Goal: Task Accomplishment & Management: Use online tool/utility

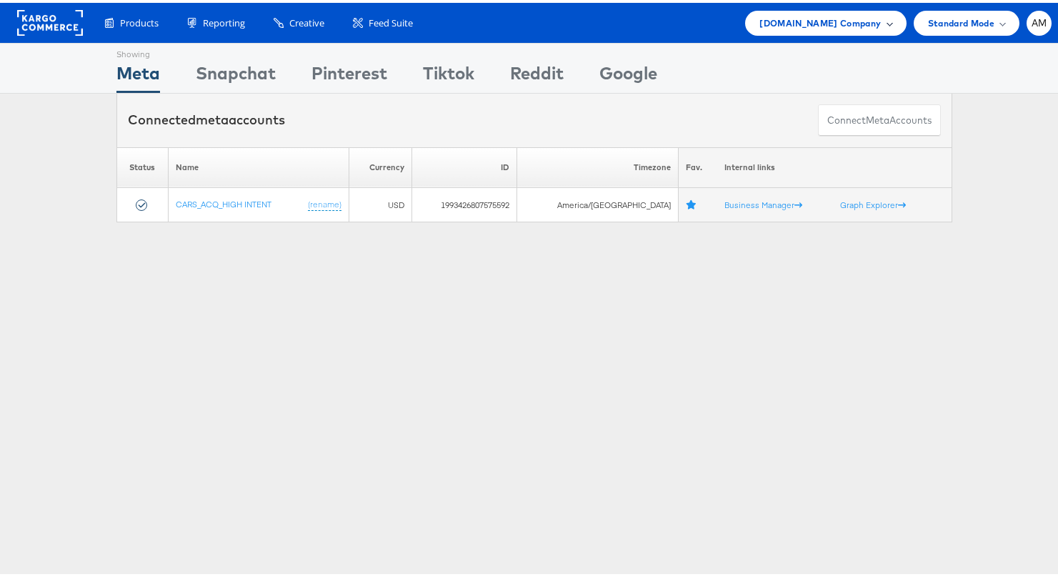
click at [835, 24] on span "Cars.com Company" at bounding box center [819, 20] width 121 height 15
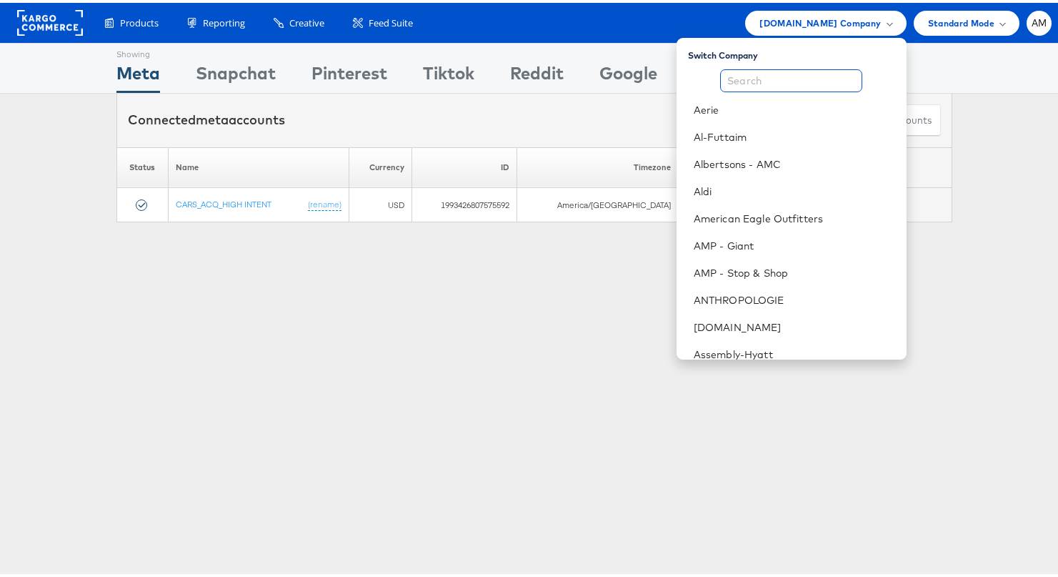
click at [797, 79] on input "text" at bounding box center [791, 77] width 142 height 23
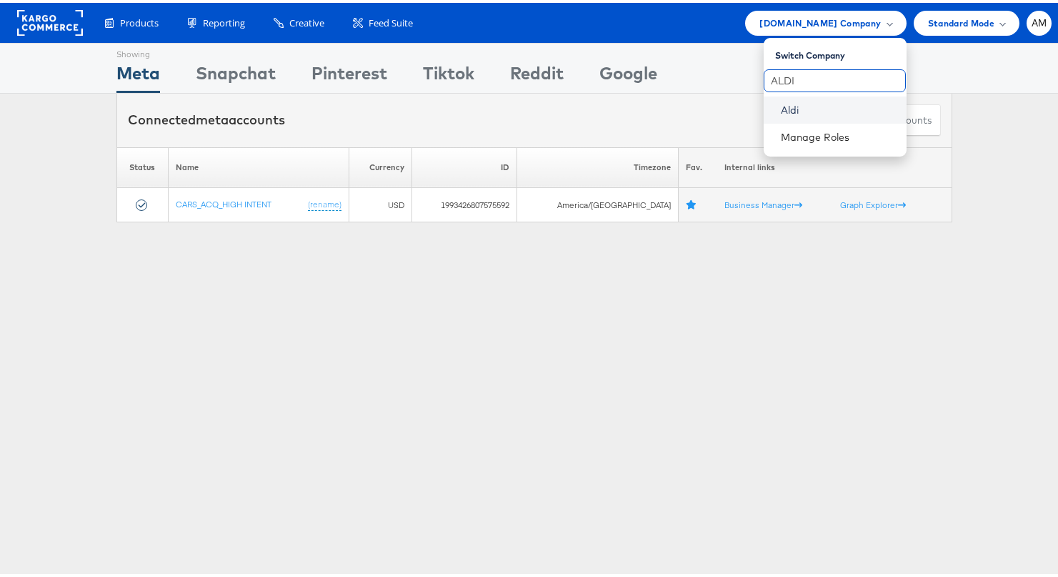
type input "ALDI"
click at [795, 101] on link "Aldi" at bounding box center [838, 107] width 114 height 14
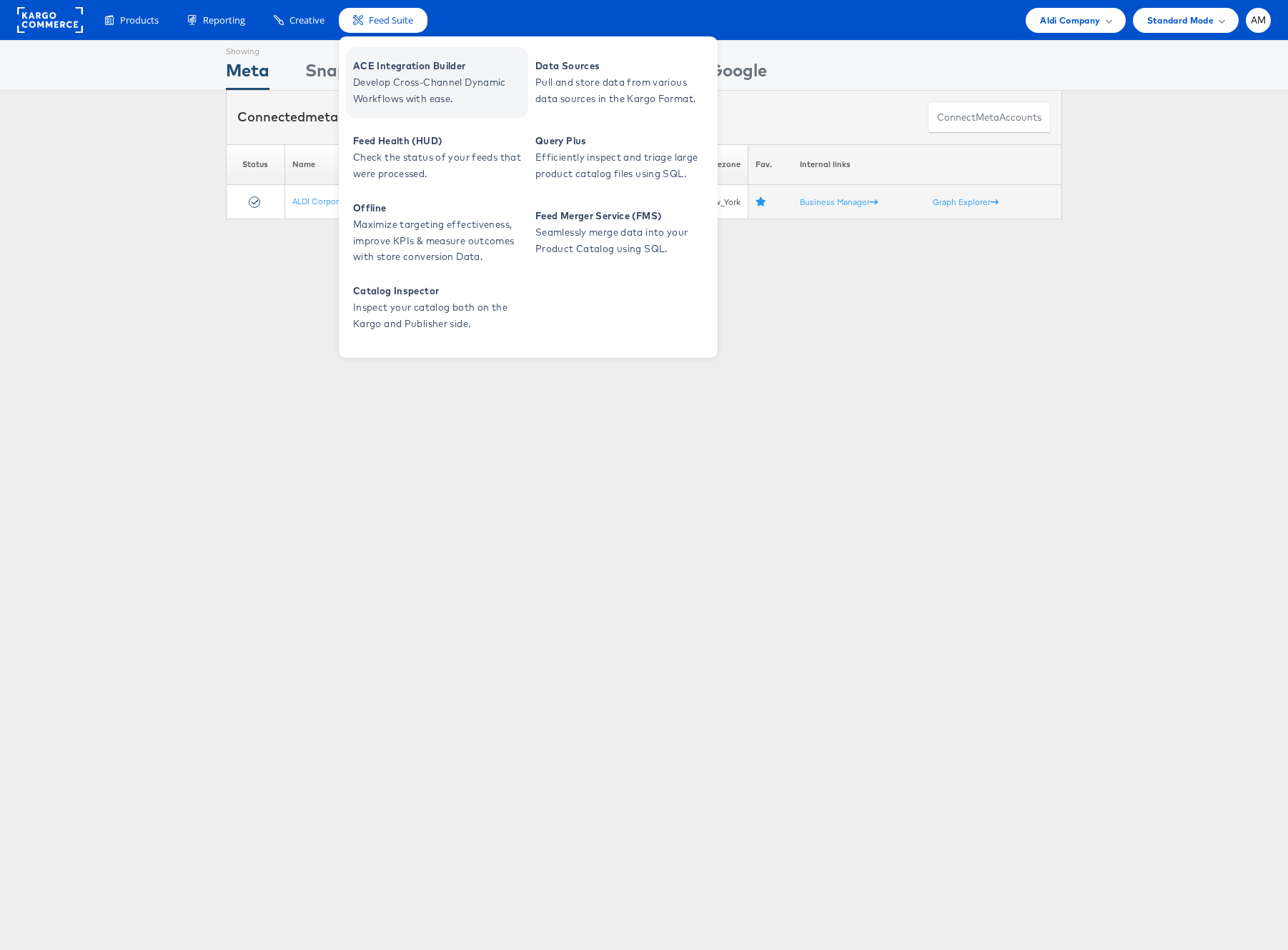
click at [381, 91] on span "Develop Cross-Channel Dynamic Workflows with ease." at bounding box center [438, 90] width 171 height 33
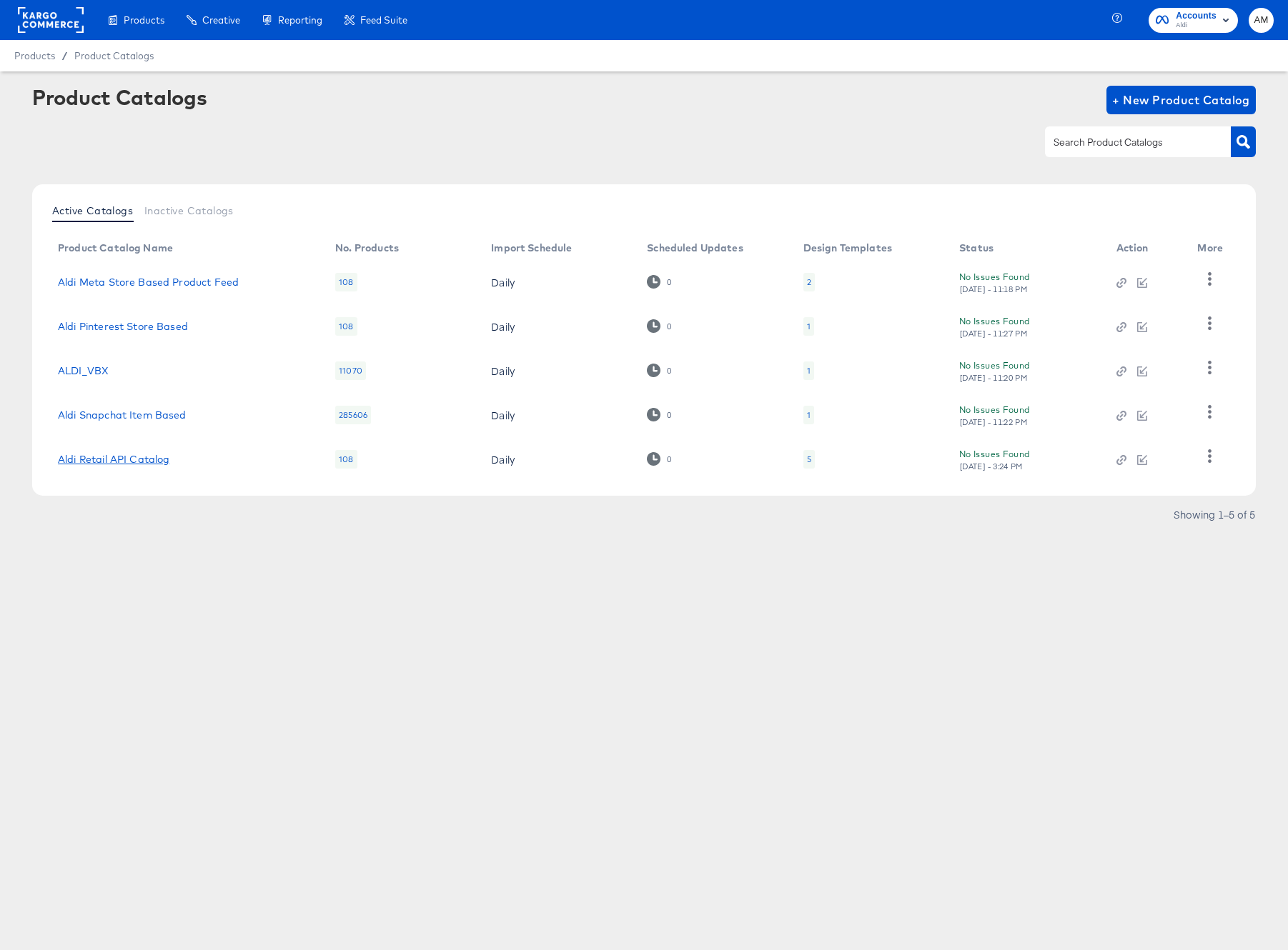
click at [108, 454] on link "Aldi Retail API Catalog" at bounding box center [113, 459] width 111 height 11
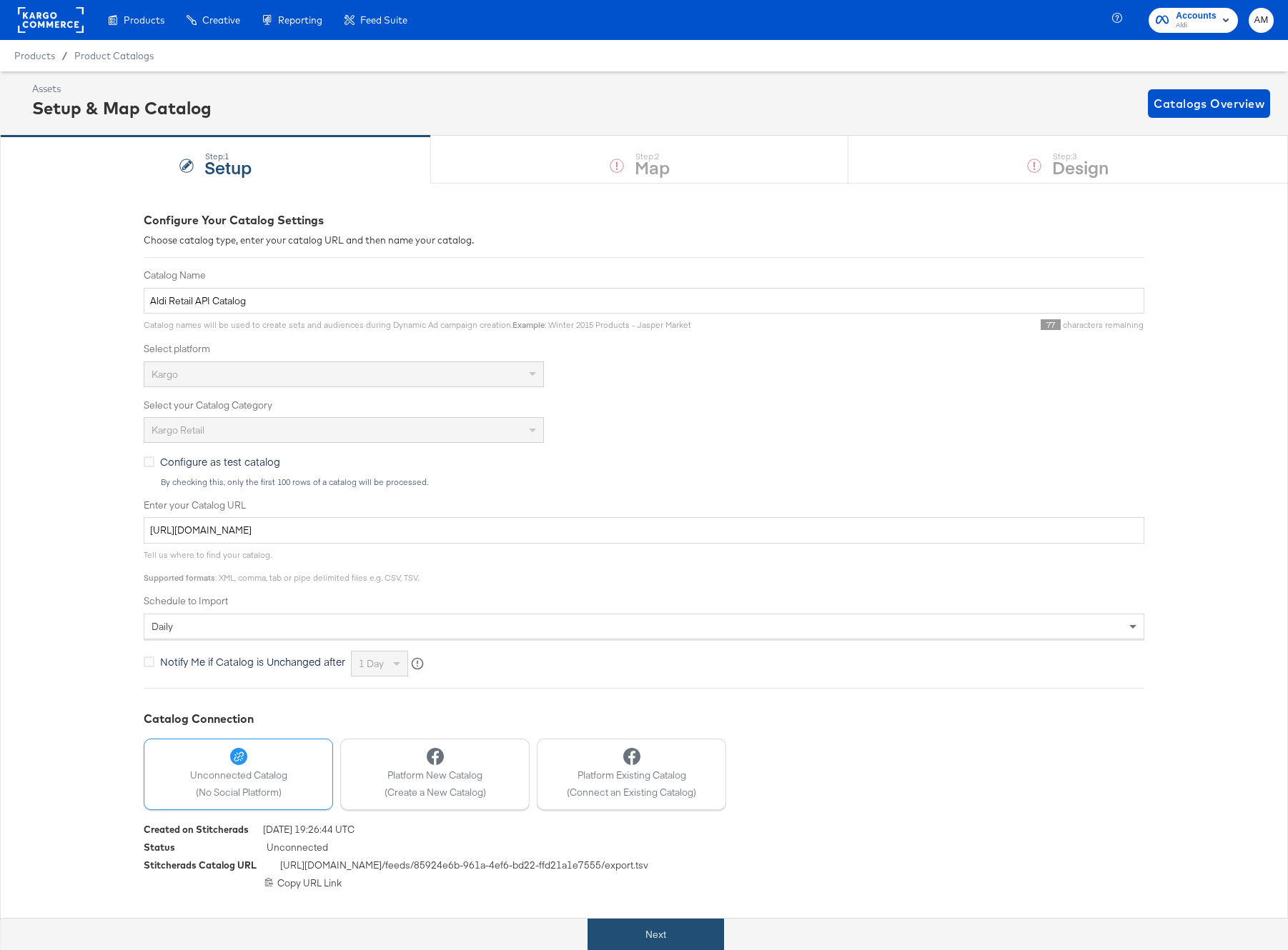
click at [633, 942] on button "Next" at bounding box center [655, 935] width 136 height 32
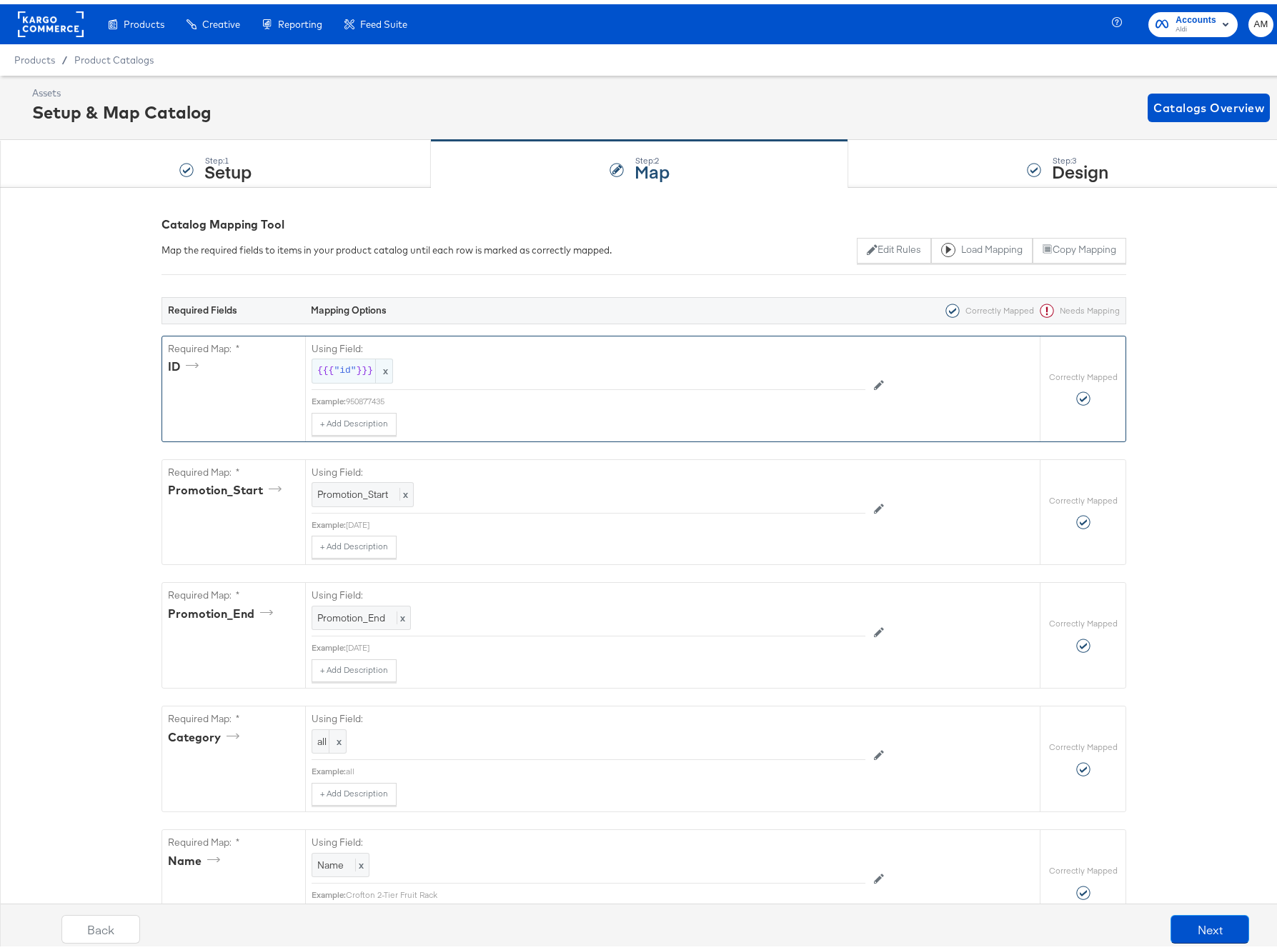
click at [347, 371] on span ""id"" at bounding box center [345, 367] width 22 height 14
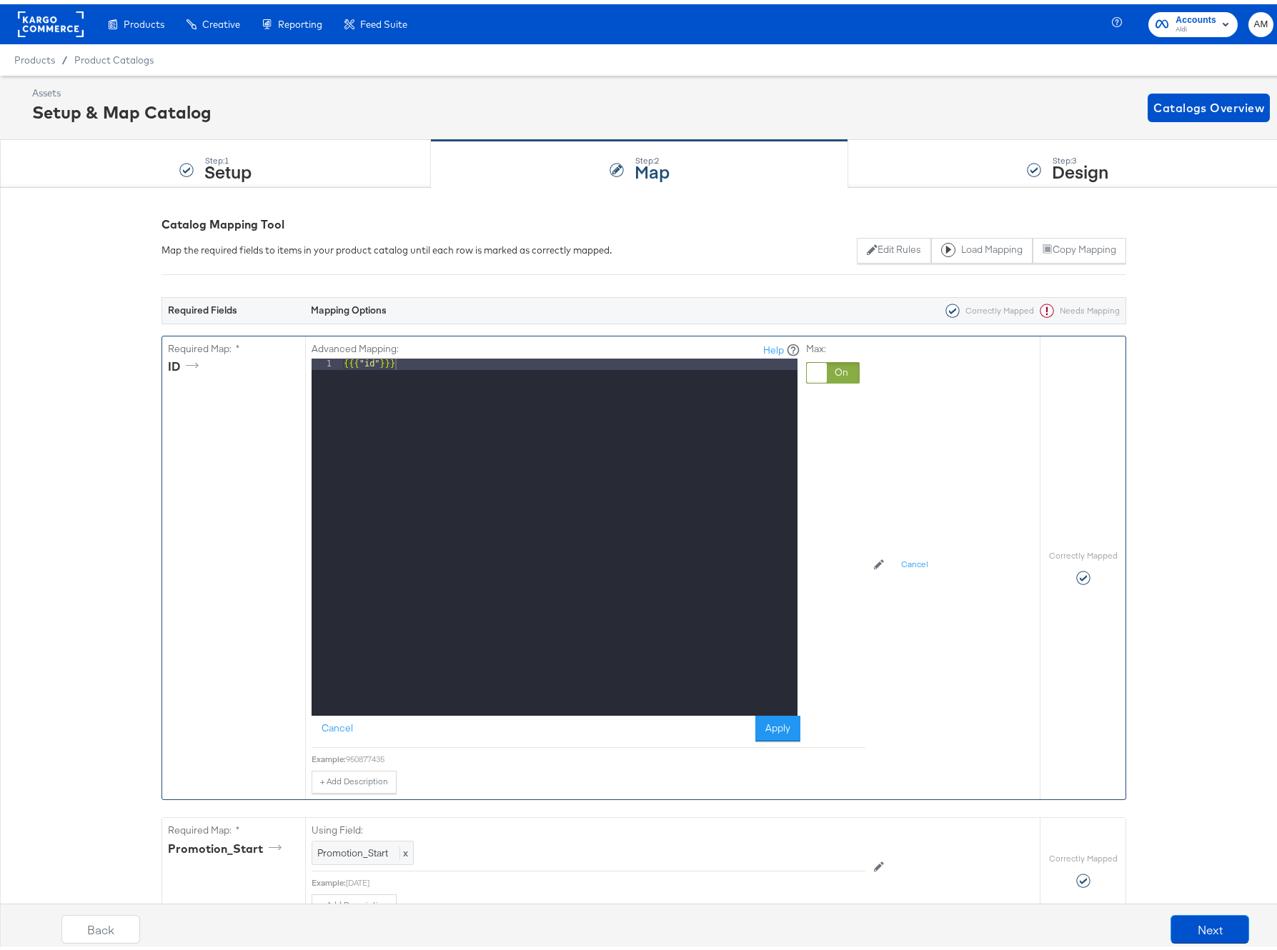
click at [838, 366] on div at bounding box center [833, 368] width 54 height 21
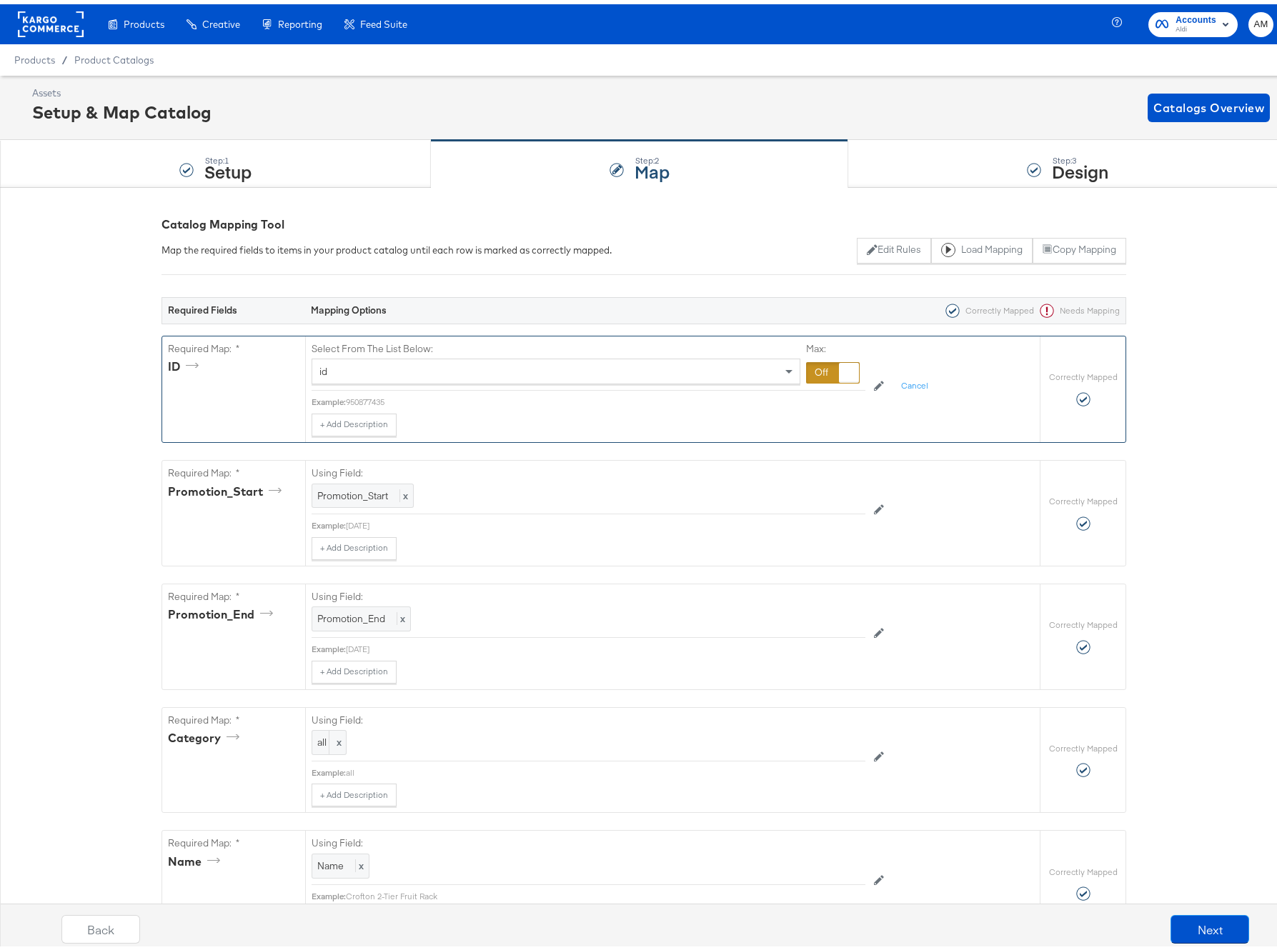
click at [394, 355] on div "id" at bounding box center [555, 367] width 487 height 24
click at [1193, 927] on button "Next" at bounding box center [1209, 925] width 79 height 29
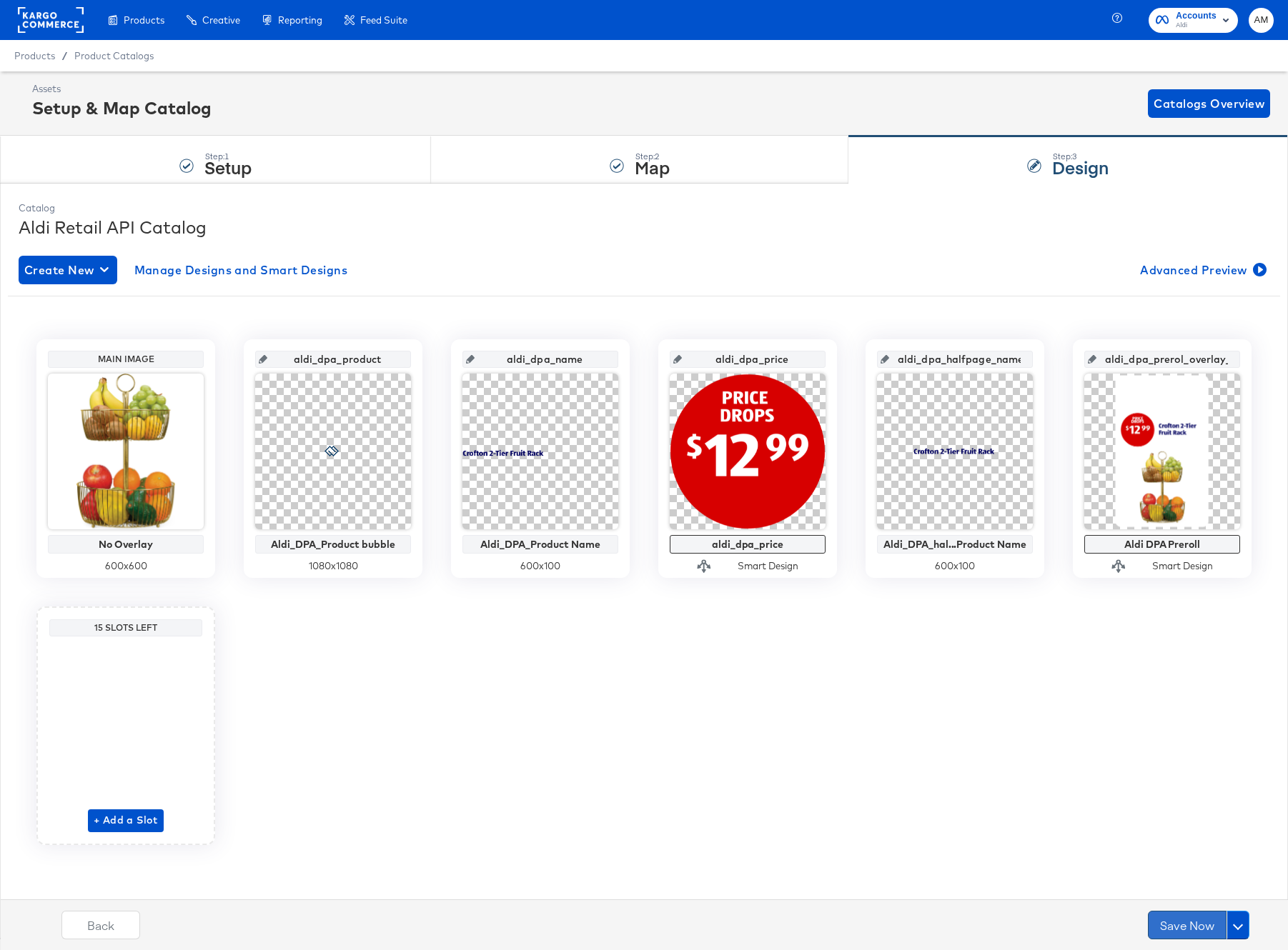
click at [1190, 927] on button "Save Now" at bounding box center [1186, 925] width 79 height 29
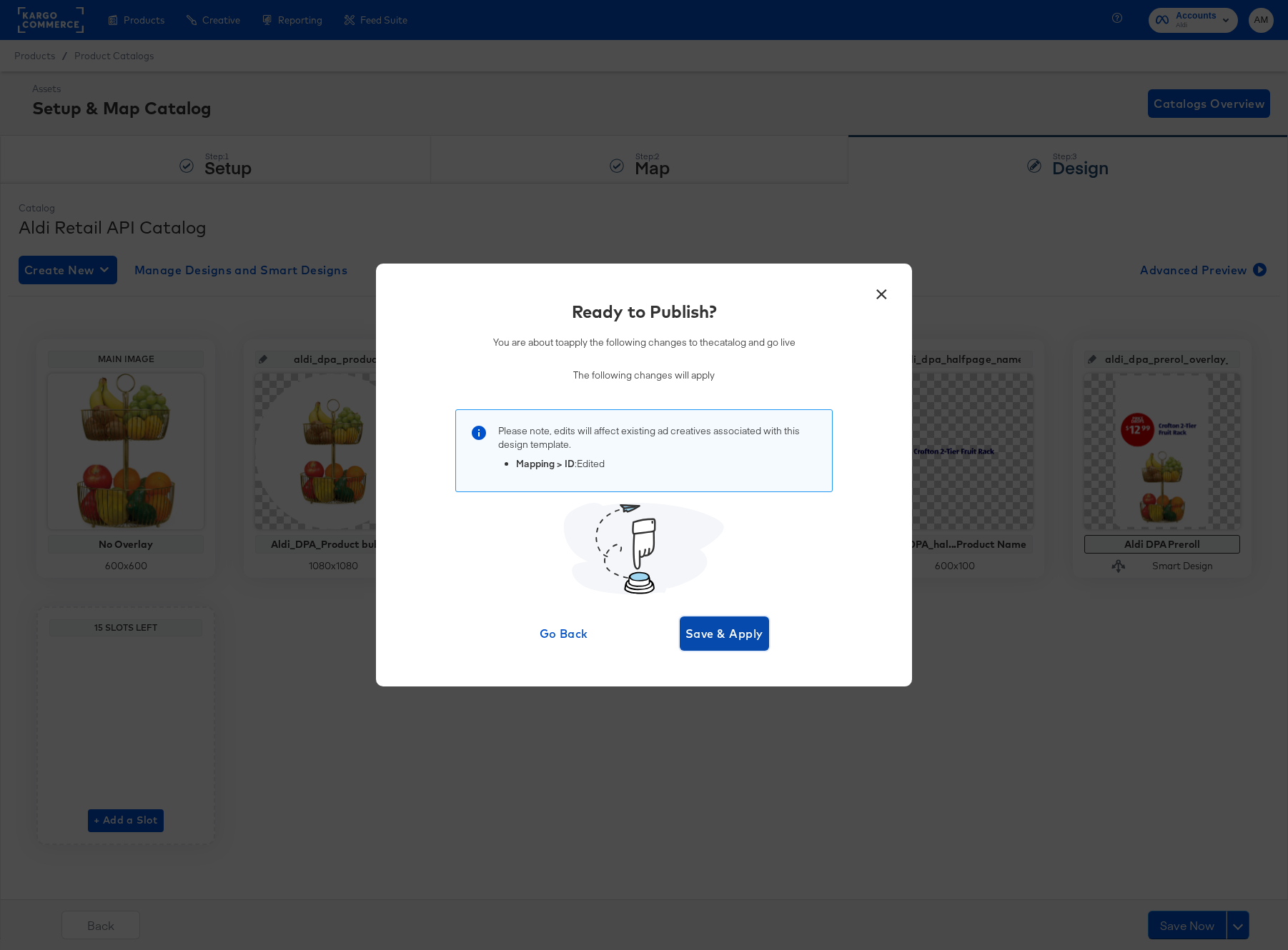
click at [723, 638] on span "Save & Apply" at bounding box center [724, 634] width 78 height 20
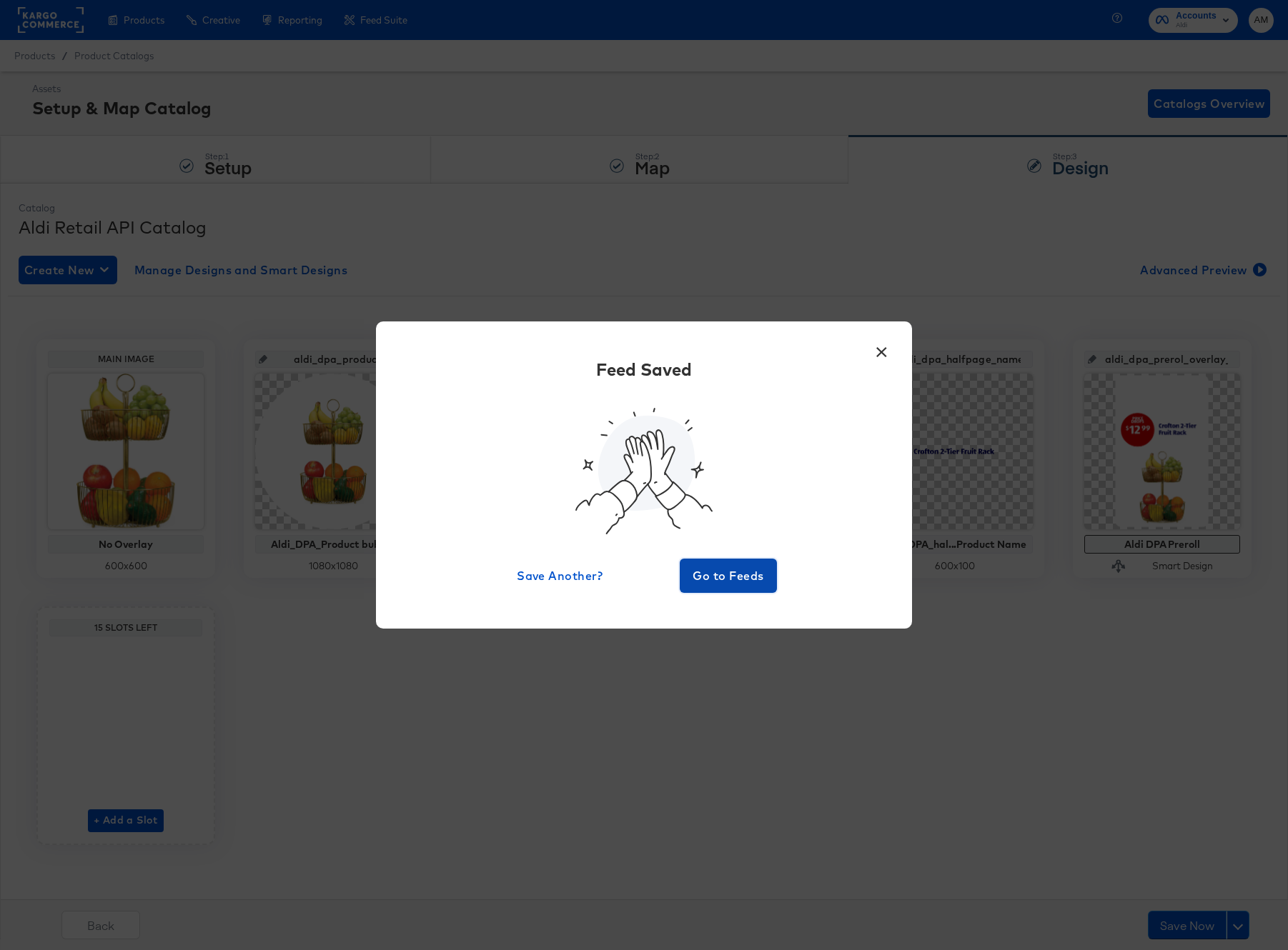
click at [715, 570] on span "Go to Feeds" at bounding box center [728, 576] width 86 height 20
